Goal: Check status: Check status

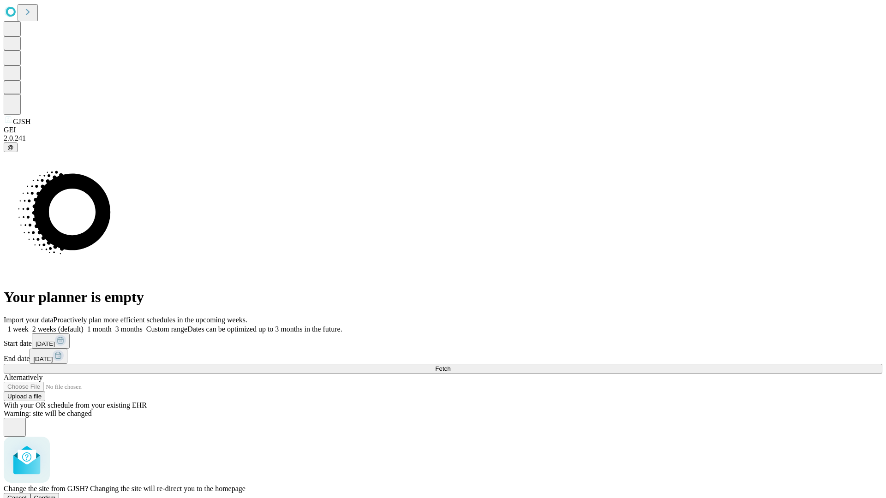
click at [56, 495] on span "Confirm" at bounding box center [45, 498] width 22 height 7
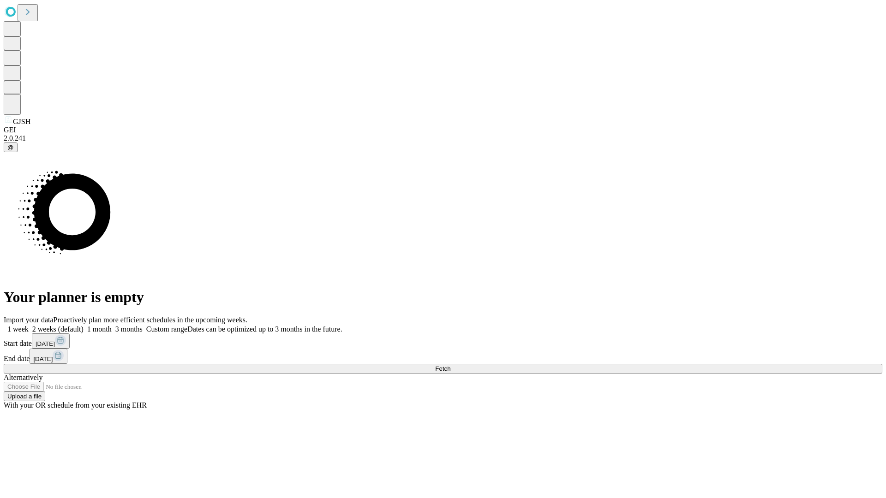
click at [83, 325] on label "2 weeks (default)" at bounding box center [56, 329] width 55 height 8
click at [450, 365] on span "Fetch" at bounding box center [442, 368] width 15 height 7
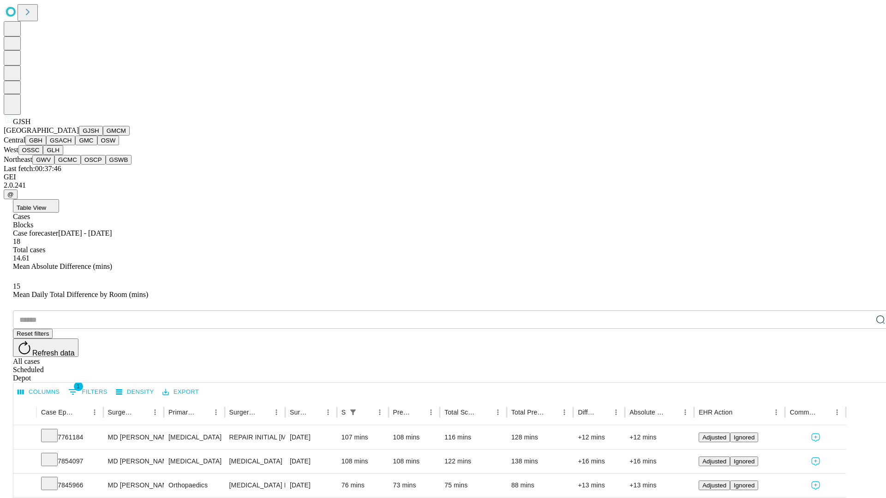
click at [103, 136] on button "GMCM" at bounding box center [116, 131] width 27 height 10
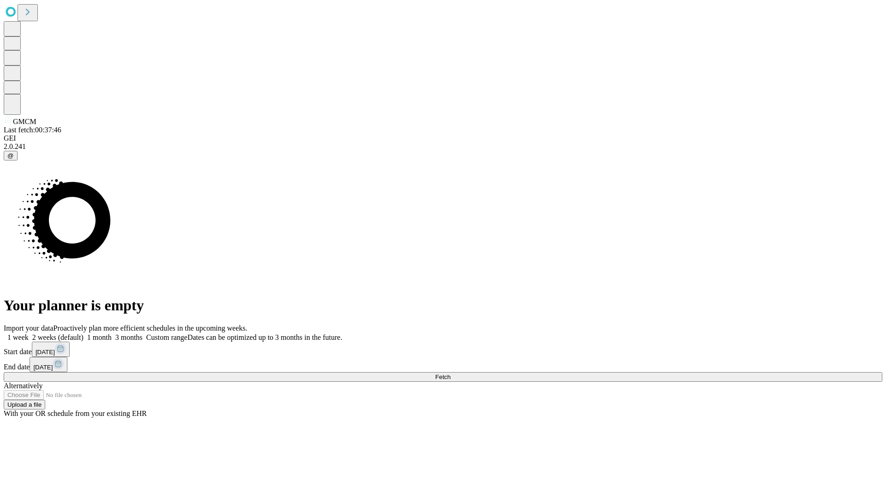
click at [83, 334] on label "2 weeks (default)" at bounding box center [56, 338] width 55 height 8
click at [450, 374] on span "Fetch" at bounding box center [442, 377] width 15 height 7
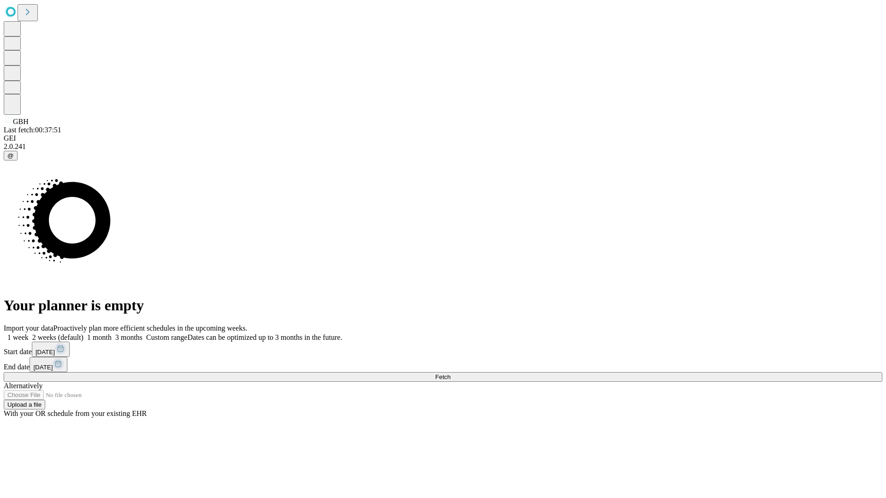
click at [83, 334] on label "2 weeks (default)" at bounding box center [56, 338] width 55 height 8
click at [450, 374] on span "Fetch" at bounding box center [442, 377] width 15 height 7
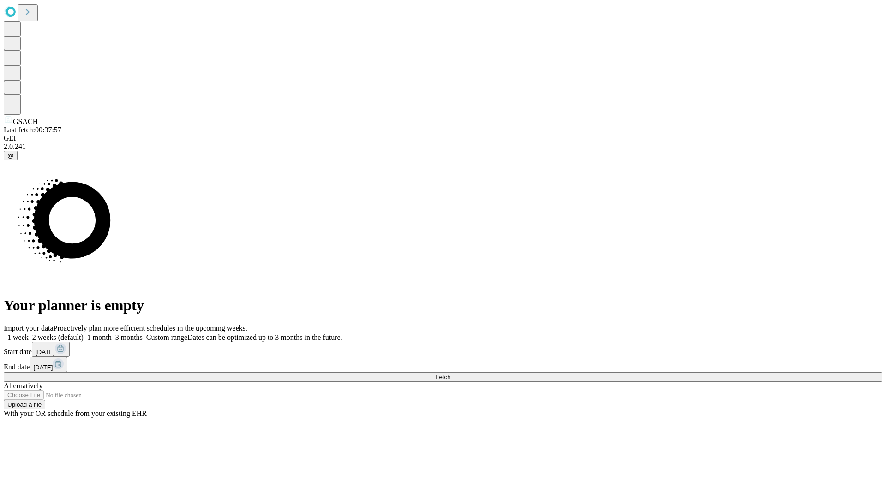
click at [83, 334] on label "2 weeks (default)" at bounding box center [56, 338] width 55 height 8
click at [450, 374] on span "Fetch" at bounding box center [442, 377] width 15 height 7
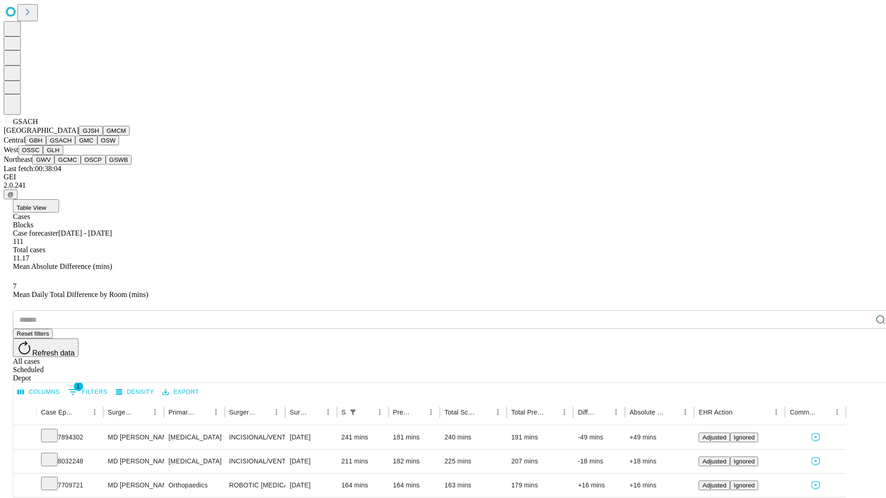
click at [75, 145] on button "GMC" at bounding box center [86, 141] width 22 height 10
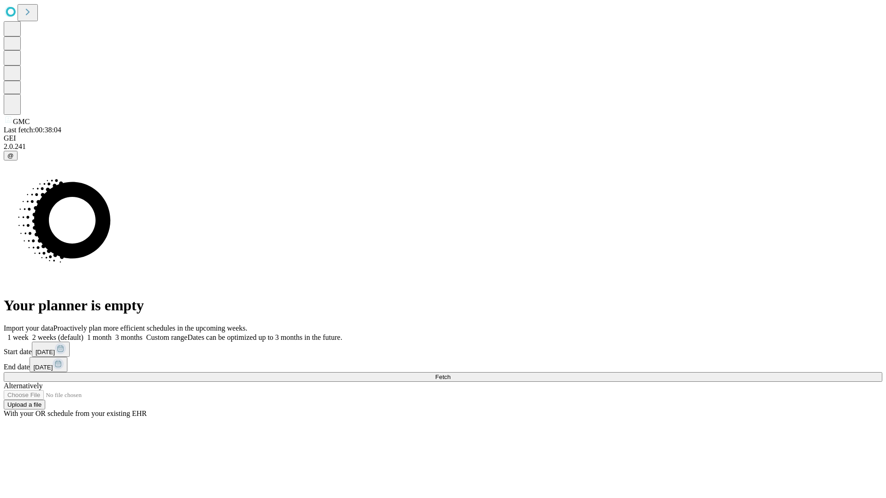
click at [83, 334] on label "2 weeks (default)" at bounding box center [56, 338] width 55 height 8
click at [450, 374] on span "Fetch" at bounding box center [442, 377] width 15 height 7
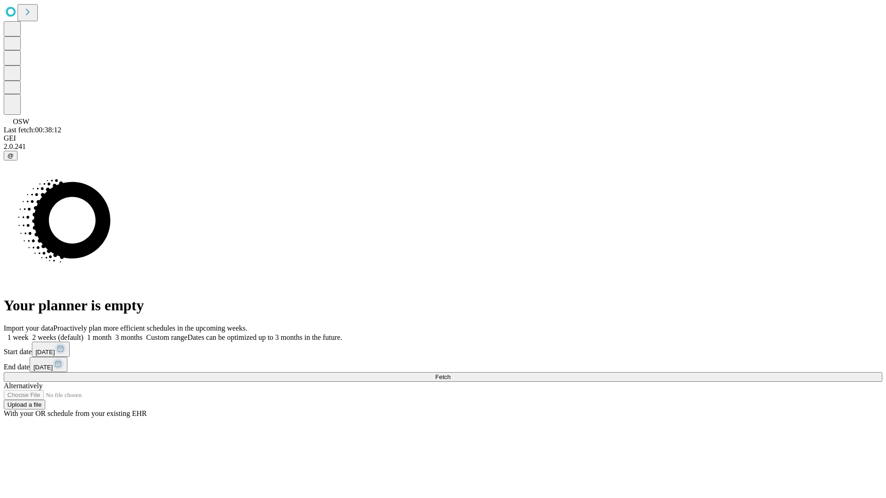
click at [450, 374] on span "Fetch" at bounding box center [442, 377] width 15 height 7
click at [83, 334] on label "2 weeks (default)" at bounding box center [56, 338] width 55 height 8
click at [450, 374] on span "Fetch" at bounding box center [442, 377] width 15 height 7
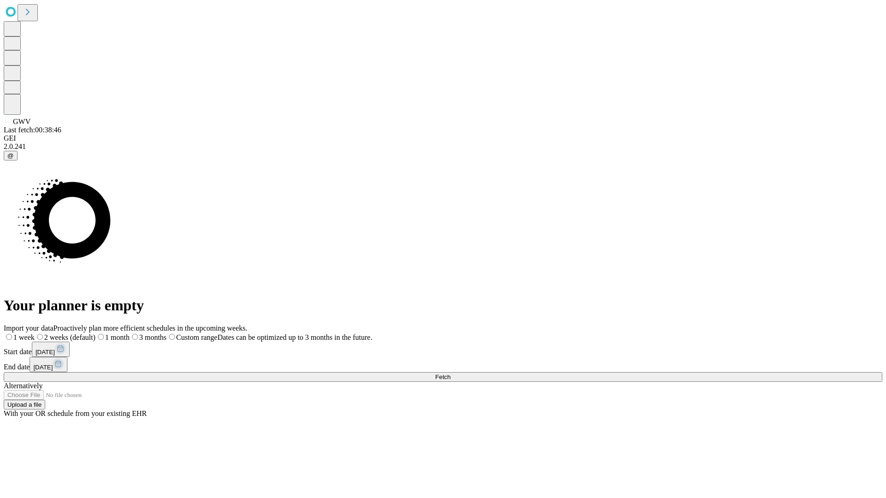
click at [95, 334] on label "2 weeks (default)" at bounding box center [65, 338] width 61 height 8
click at [450, 374] on span "Fetch" at bounding box center [442, 377] width 15 height 7
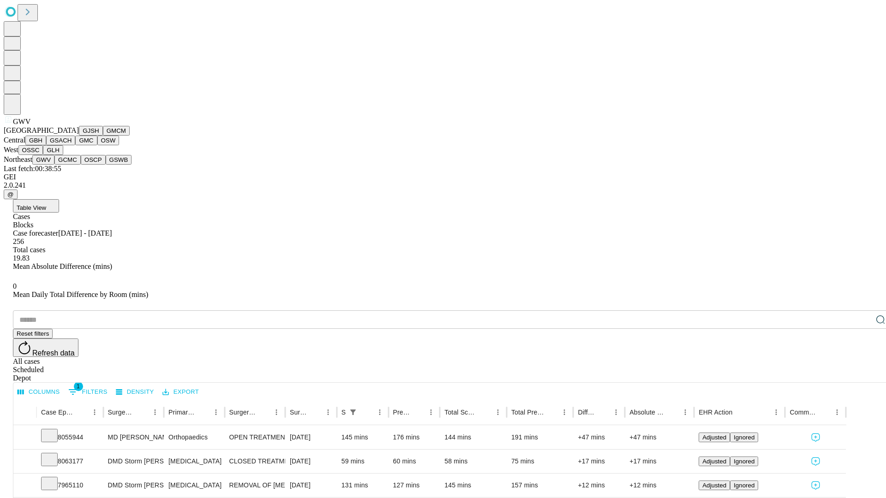
click at [72, 165] on button "GCMC" at bounding box center [67, 160] width 26 height 10
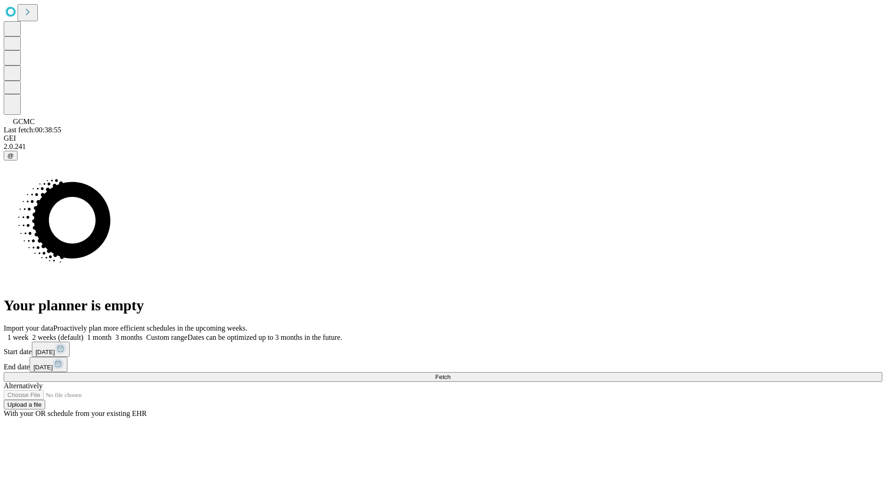
click at [83, 334] on label "2 weeks (default)" at bounding box center [56, 338] width 55 height 8
click at [450, 374] on span "Fetch" at bounding box center [442, 377] width 15 height 7
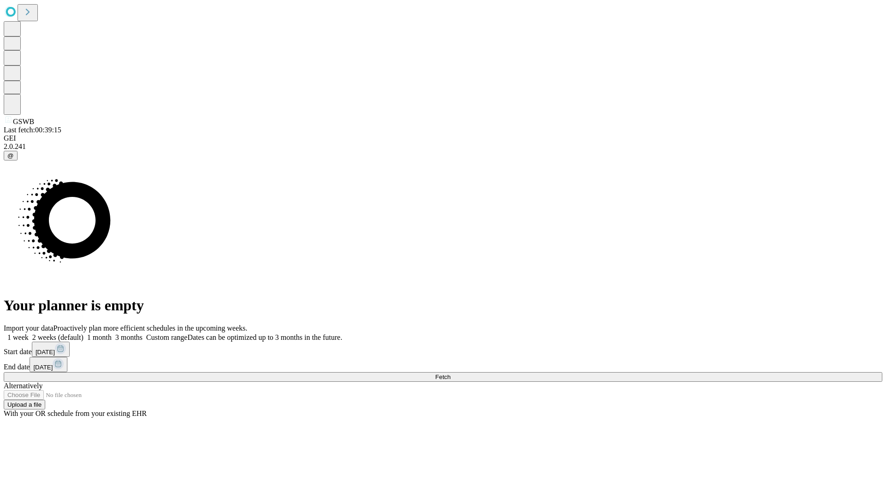
click at [450, 374] on span "Fetch" at bounding box center [442, 377] width 15 height 7
